Goal: Information Seeking & Learning: Learn about a topic

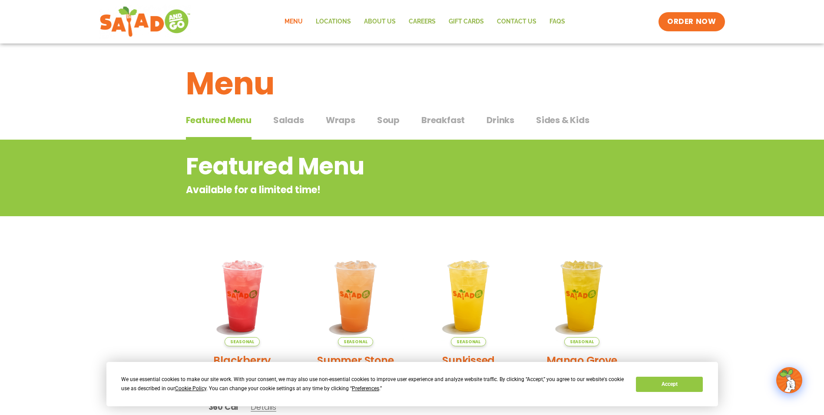
click at [332, 123] on span "Wraps" at bounding box center [341, 119] width 30 height 13
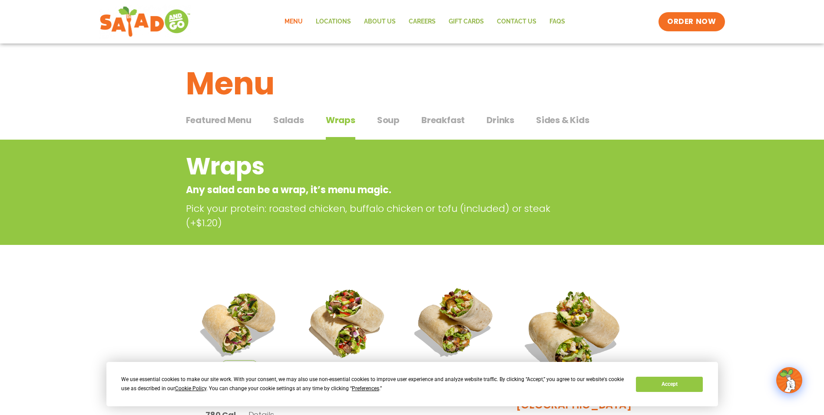
click at [381, 120] on span "Soup" at bounding box center [388, 119] width 23 height 13
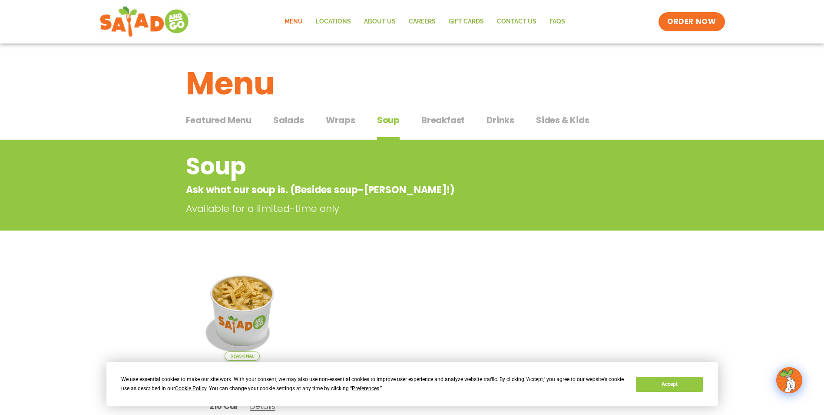
click at [439, 122] on span "Breakfast" at bounding box center [443, 119] width 43 height 13
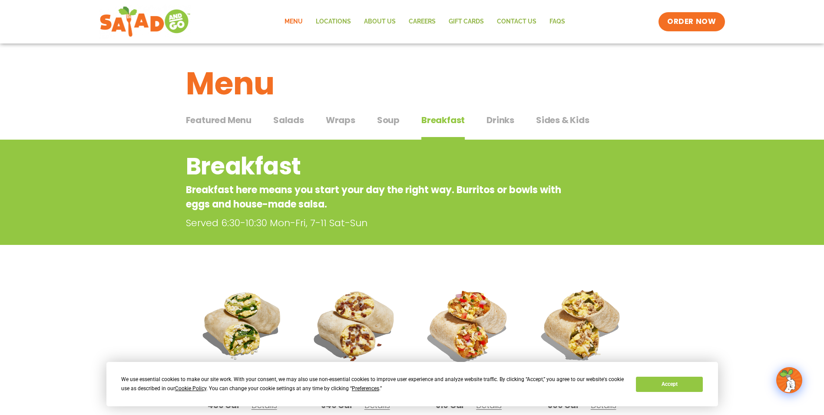
click at [504, 126] on span "Drinks" at bounding box center [501, 119] width 28 height 13
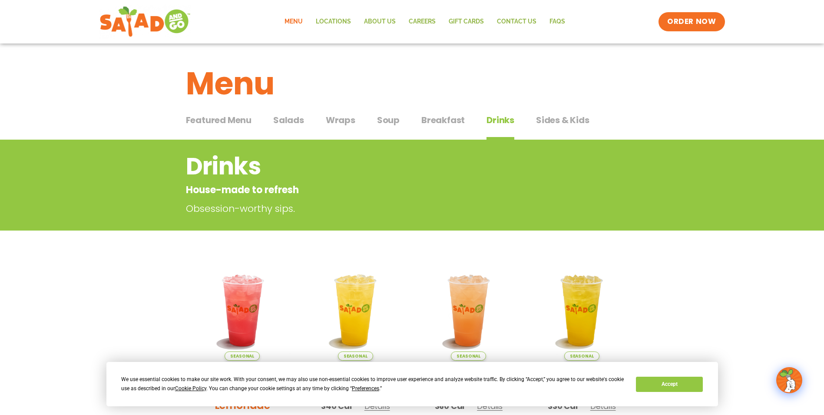
click at [561, 126] on span "Sides & Kids" at bounding box center [562, 119] width 53 height 13
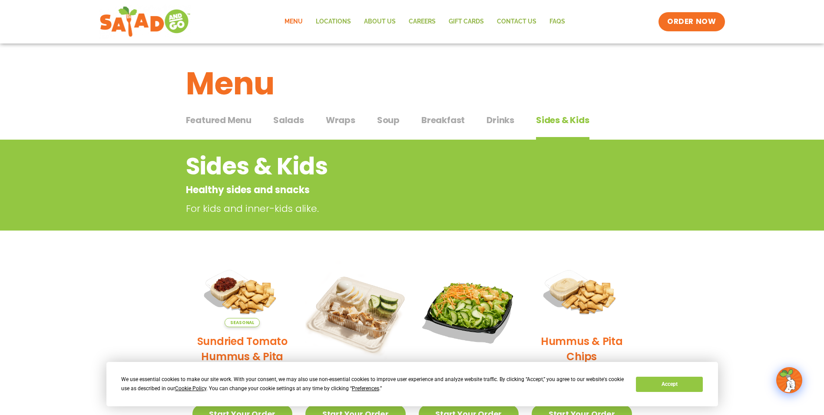
click at [292, 118] on span "Salads" at bounding box center [288, 119] width 31 height 13
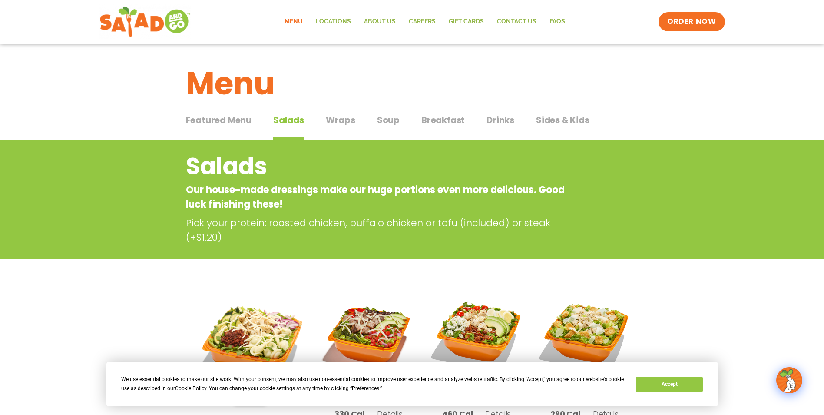
click at [225, 116] on span "Featured Menu" at bounding box center [219, 119] width 66 height 13
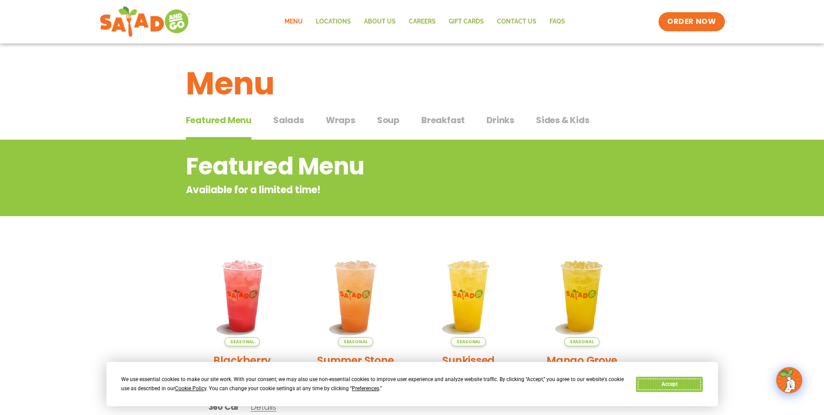
click at [652, 380] on button "Accept" at bounding box center [669, 383] width 67 height 15
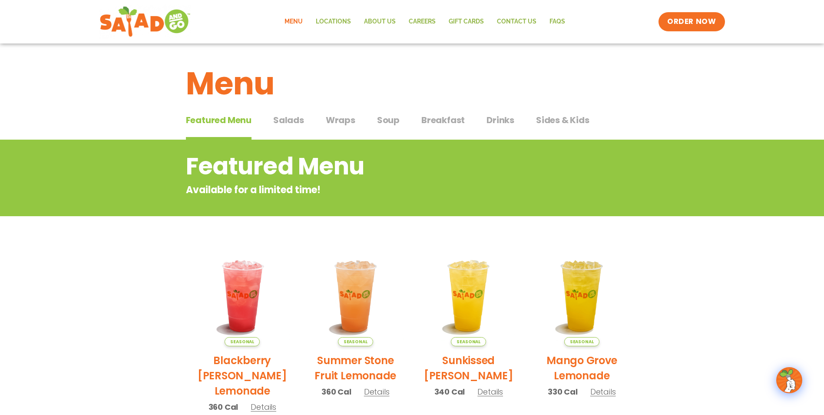
click at [686, 275] on section "Featured Menu Available for a limited time! Seasonal Blackberry [PERSON_NAME] L…" at bounding box center [412, 405] width 824 height 531
